Goal: Check status: Check status

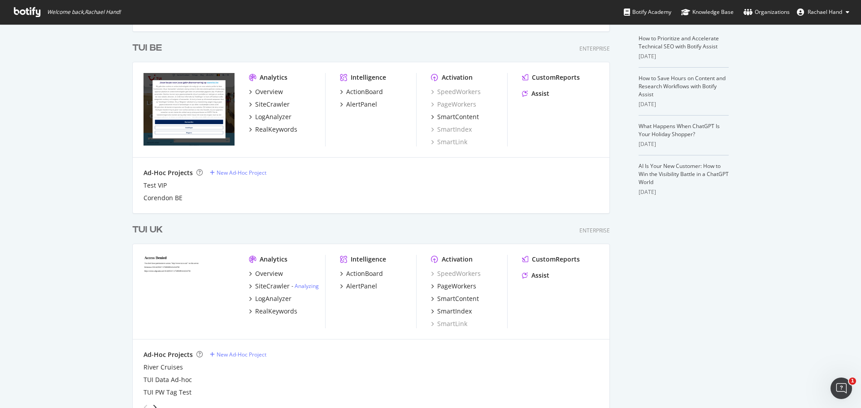
scroll to position [269, 0]
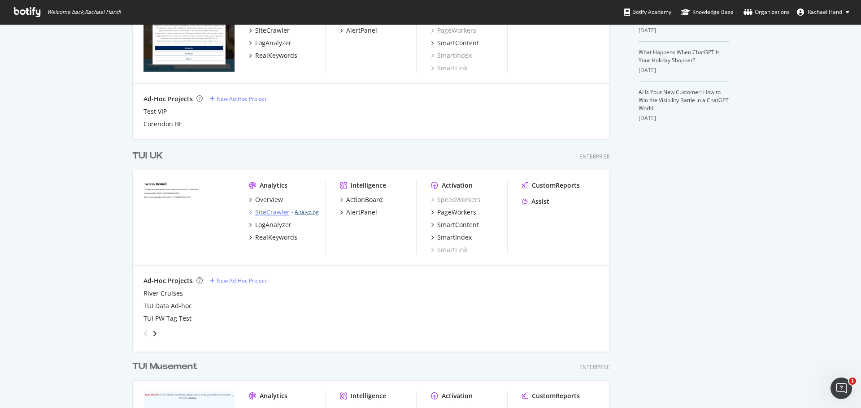
click at [303, 212] on link "Analyzing" at bounding box center [306, 212] width 24 height 8
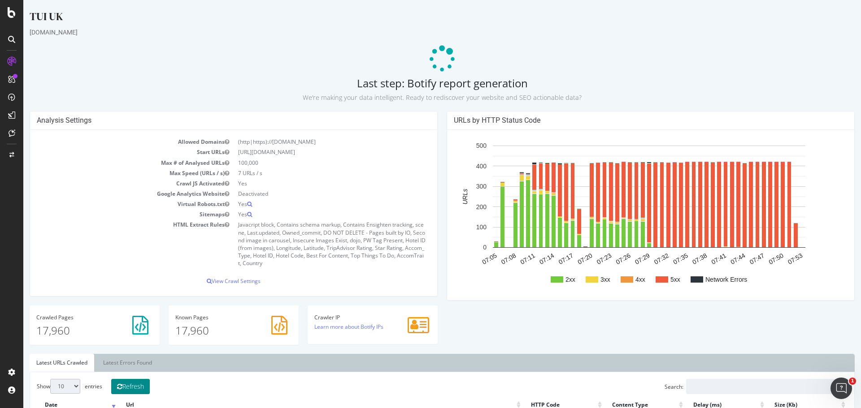
click at [145, 387] on button "Refresh" at bounding box center [130, 386] width 39 height 15
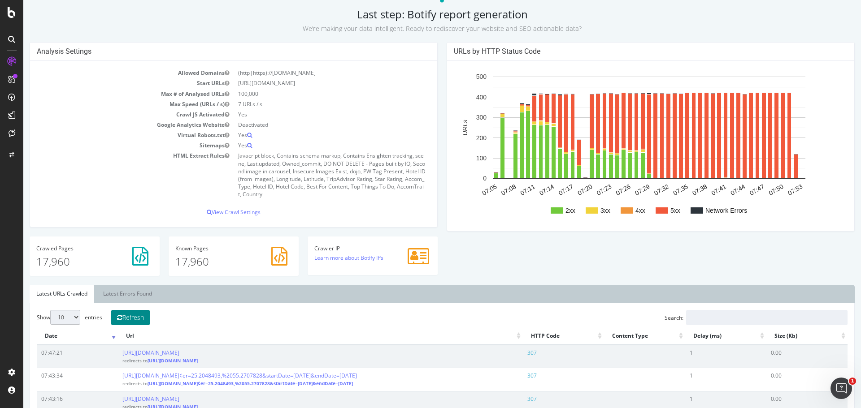
scroll to position [90, 0]
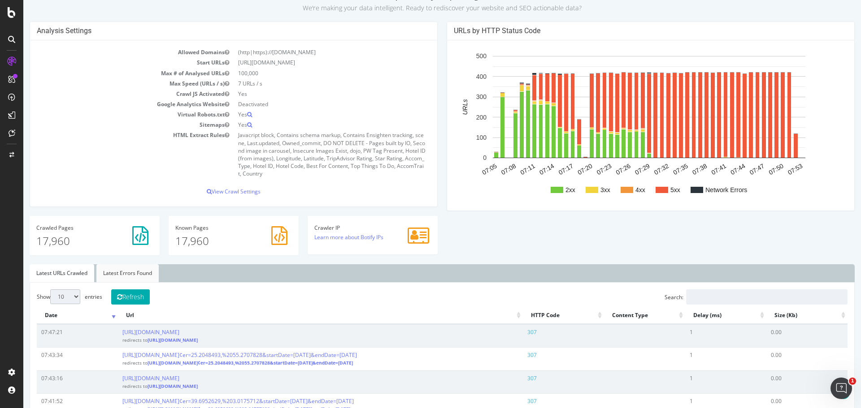
click at [127, 271] on link "Latest Errors Found" at bounding box center [127, 273] width 62 height 18
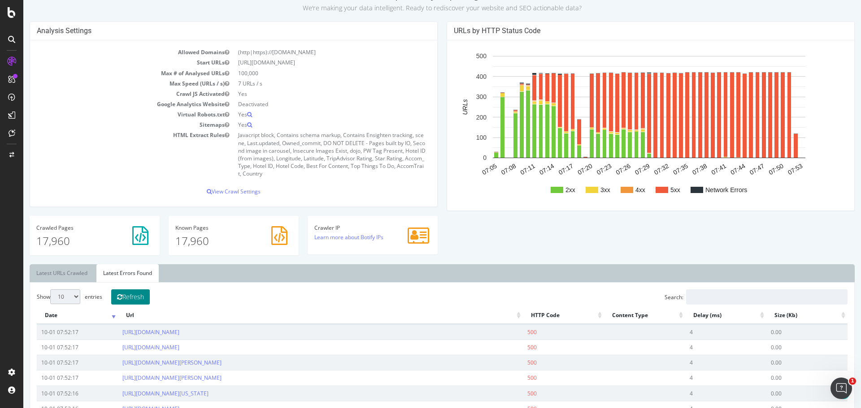
click at [140, 302] on button "Refresh" at bounding box center [130, 297] width 39 height 15
click at [69, 272] on link "Latest URLs Crawled" at bounding box center [62, 273] width 65 height 18
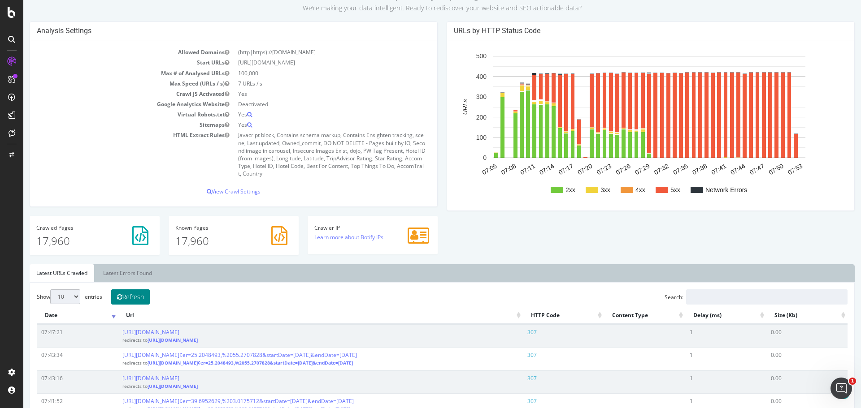
click at [135, 297] on button "Refresh" at bounding box center [130, 297] width 39 height 15
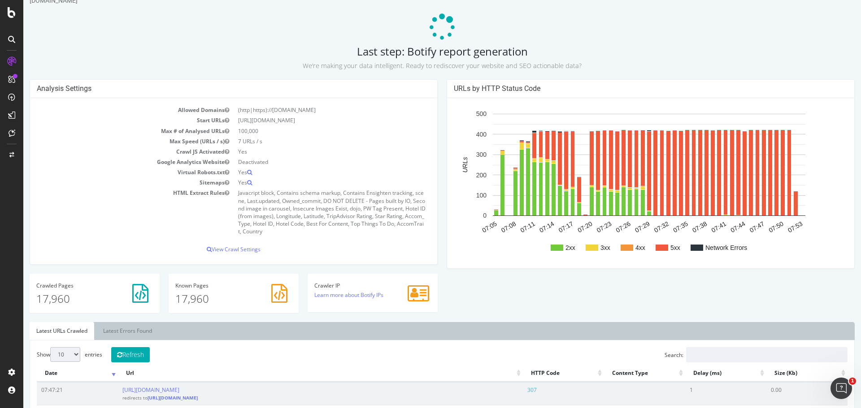
scroll to position [0, 0]
